Goal: Communication & Community: Connect with others

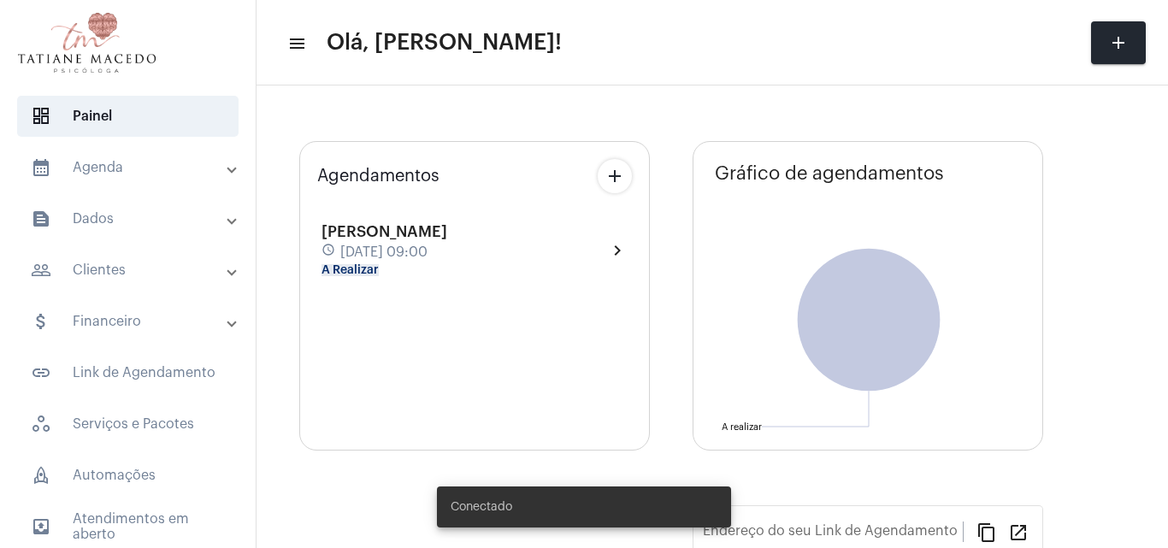
type input "[URL][DOMAIN_NAME]"
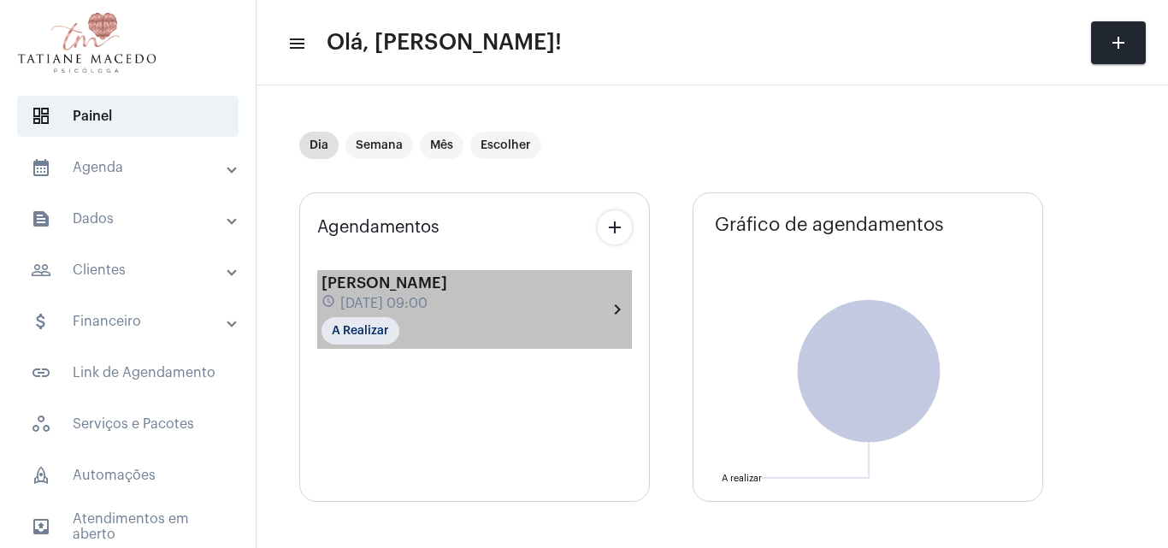
click at [453, 345] on div "[PERSON_NAME] schedule [DATE] 09:00 A Realizar chevron_right" at bounding box center [474, 309] width 315 height 79
click at [447, 294] on div "schedule [DATE] 09:00" at bounding box center [384, 303] width 126 height 19
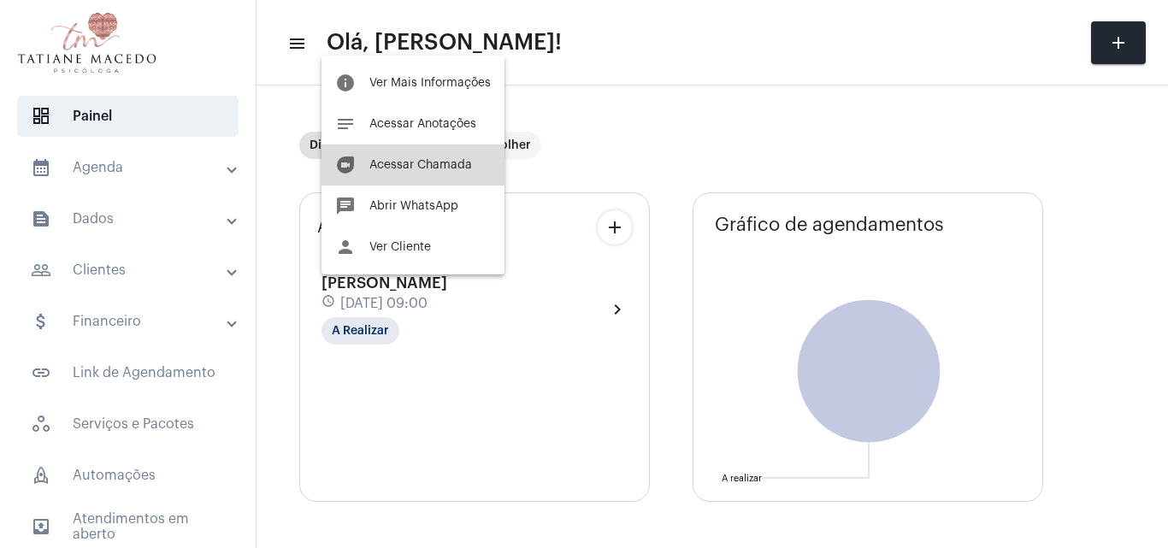
click at [417, 179] on button "duo [PERSON_NAME]" at bounding box center [412, 164] width 183 height 41
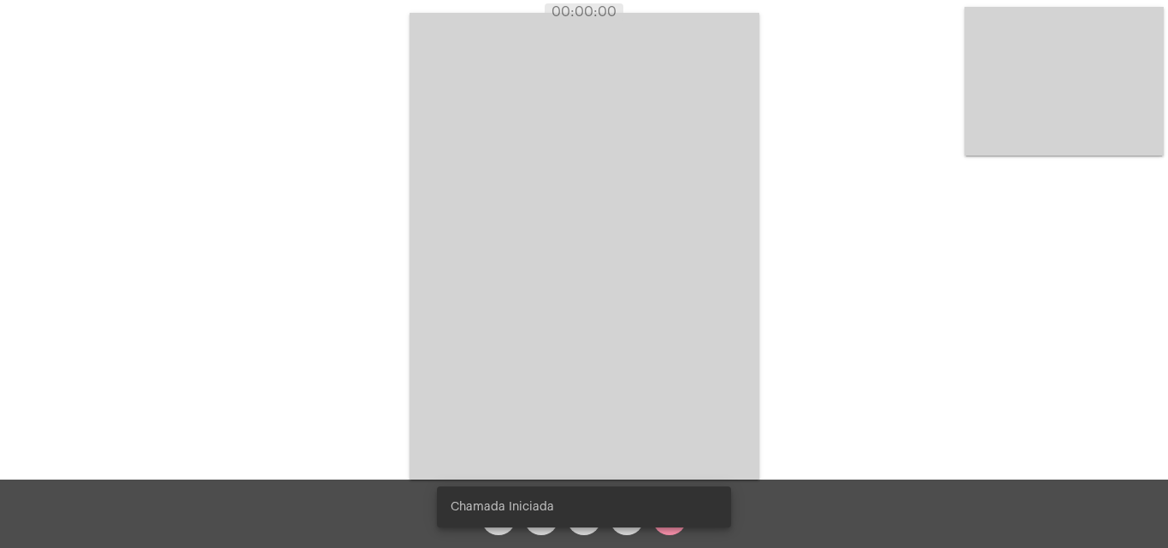
click at [634, 499] on simple-snack-bar "Chamada Iniciada" at bounding box center [584, 506] width 267 height 17
click at [631, 521] on snack-bar-container "Chamada Iniciada" at bounding box center [584, 506] width 294 height 41
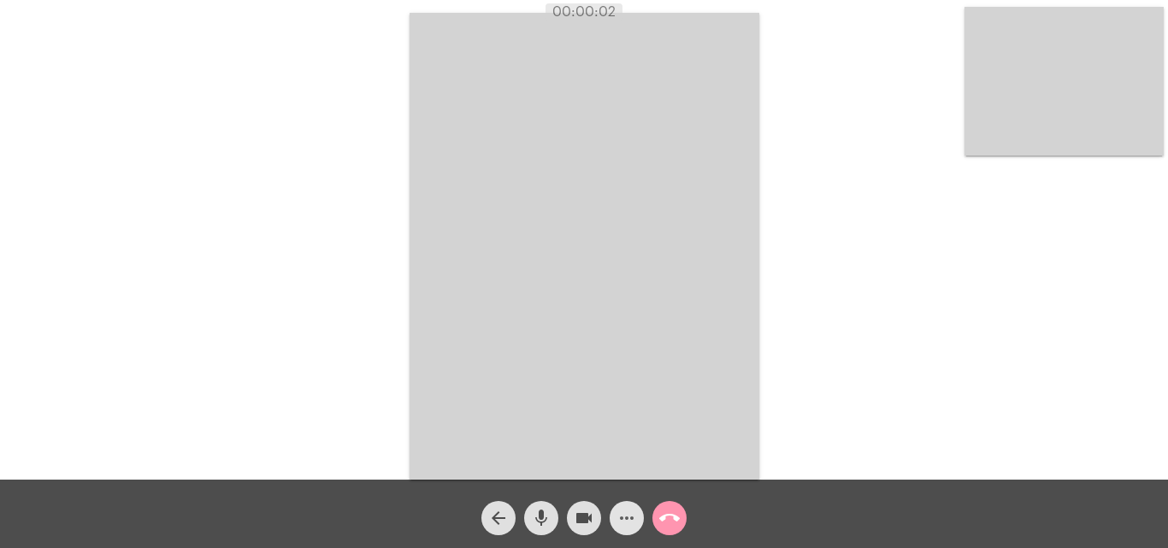
click at [628, 524] on mat-icon "more_horiz" at bounding box center [626, 518] width 21 height 21
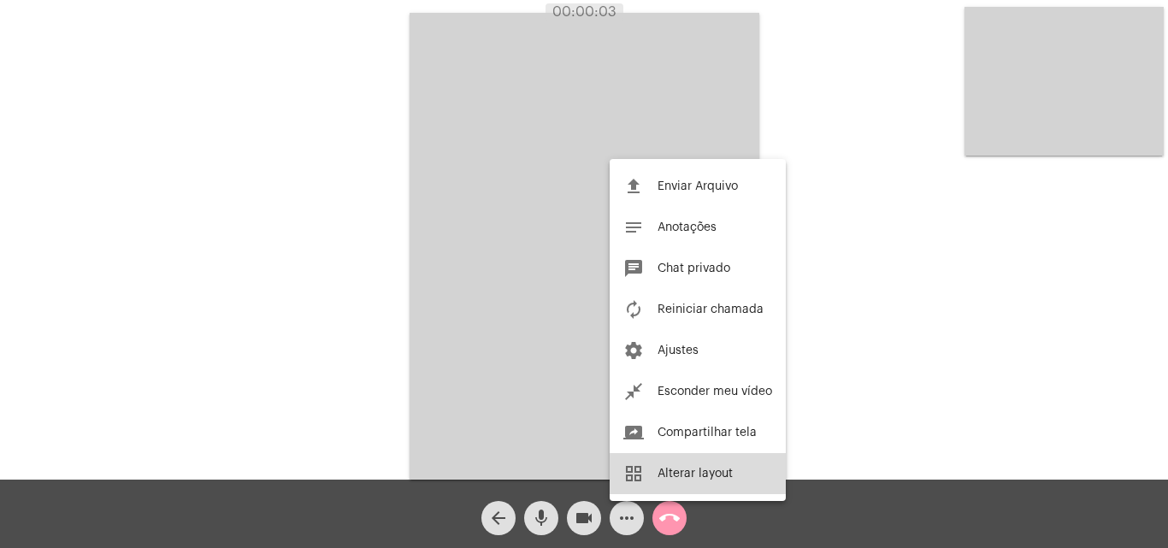
click at [710, 482] on button "grid_view Alterar layout" at bounding box center [698, 473] width 176 height 41
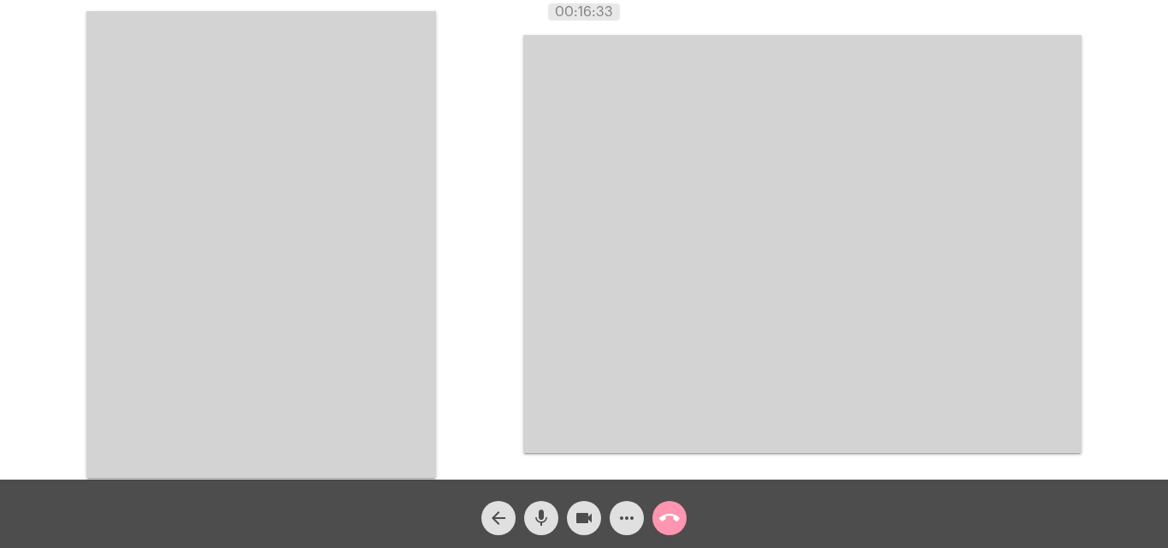
click at [468, 336] on div "Acessando Câmera e Microfone..." at bounding box center [584, 243] width 1165 height 480
click at [540, 516] on mat-icon "mic" at bounding box center [541, 518] width 21 height 21
click at [580, 518] on mat-icon "videocam" at bounding box center [584, 518] width 21 height 21
drag, startPoint x: 580, startPoint y: 518, endPoint x: 516, endPoint y: 522, distance: 64.3
click at [516, 522] on div "arrow_back mic_off videocam_off more_horiz call_end" at bounding box center [584, 514] width 1168 height 68
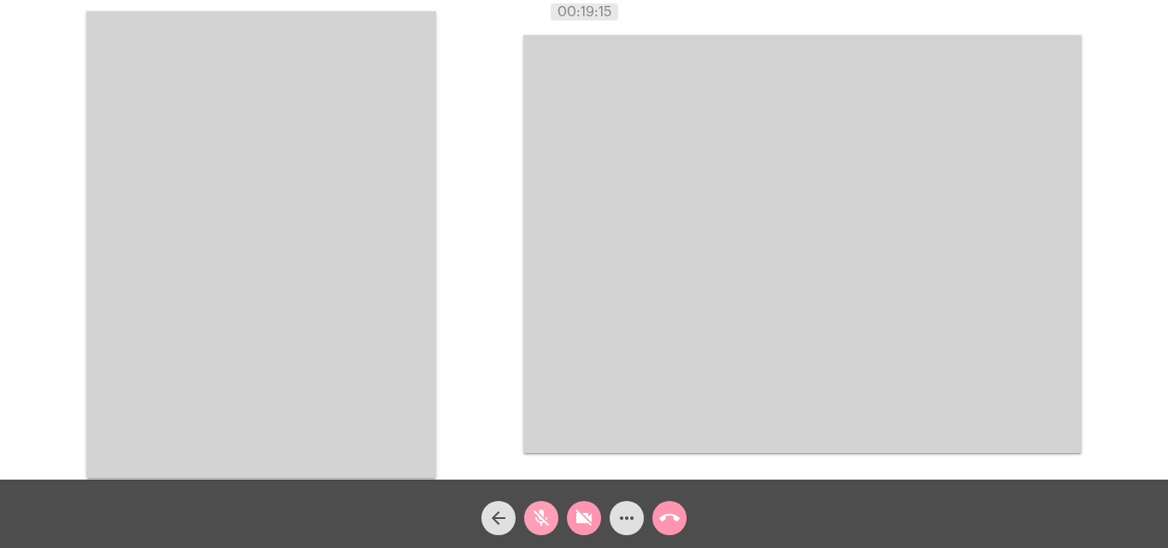
click at [546, 519] on mat-icon "mic_off" at bounding box center [541, 518] width 21 height 21
drag, startPoint x: 604, startPoint y: 508, endPoint x: 587, endPoint y: 522, distance: 21.9
click at [587, 522] on div "videocam_off" at bounding box center [584, 513] width 43 height 43
click at [587, 522] on mat-icon "videocam" at bounding box center [584, 518] width 21 height 21
click at [587, 522] on mat-icon "videocam_off" at bounding box center [584, 518] width 21 height 21
